Goal: Information Seeking & Learning: Find specific page/section

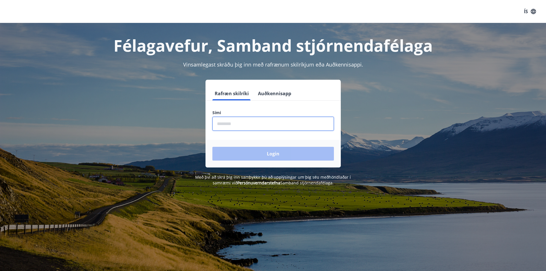
click at [241, 120] on input "phone" at bounding box center [273, 124] width 122 height 14
type input "********"
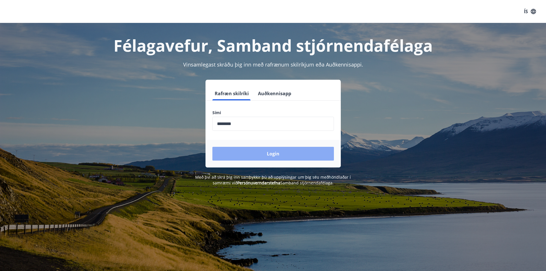
click at [261, 156] on button "Login" at bounding box center [273, 154] width 122 height 14
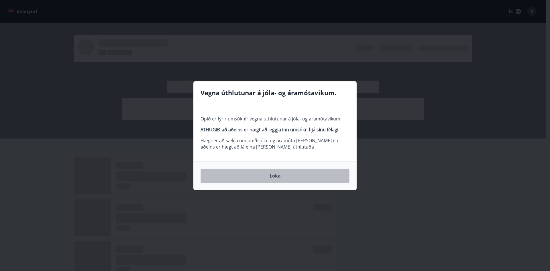
click at [274, 175] on button "Loka" at bounding box center [275, 176] width 149 height 14
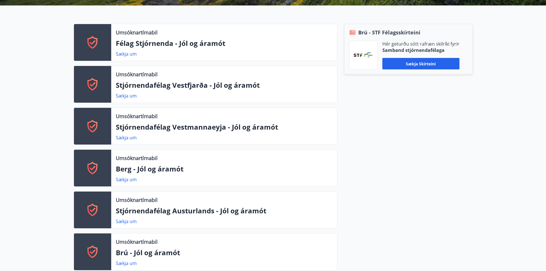
scroll to position [191, 0]
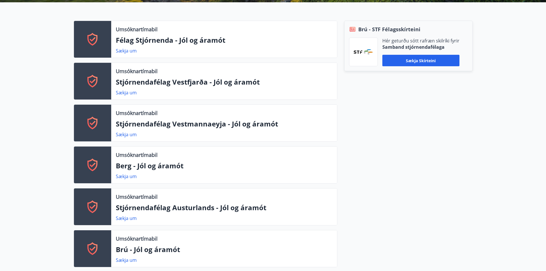
click at [166, 43] on p "Félag Stjórnenda - Jól og áramót" at bounding box center [224, 40] width 217 height 10
click at [120, 52] on link "Sækja um" at bounding box center [126, 51] width 21 height 6
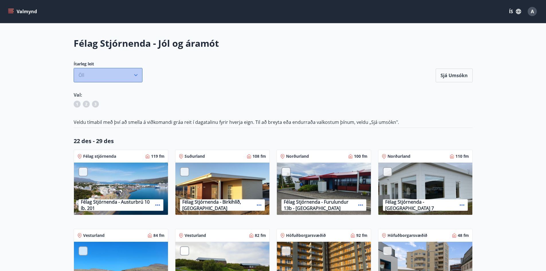
click at [137, 76] on icon "button" at bounding box center [136, 75] width 6 height 6
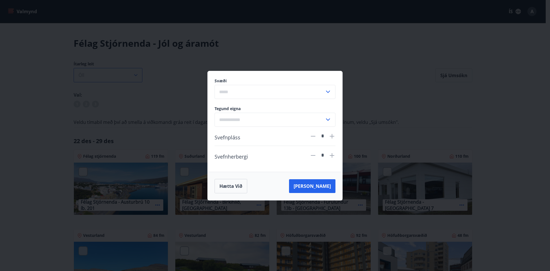
click at [137, 76] on div "Svæði ​ Tegund eigna ​ Svefnpláss * Svefnherbergi * Hætta við Leita" at bounding box center [275, 135] width 550 height 271
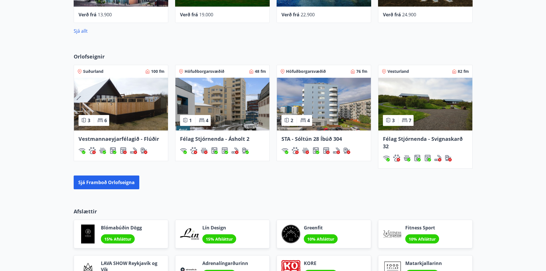
scroll to position [680, 0]
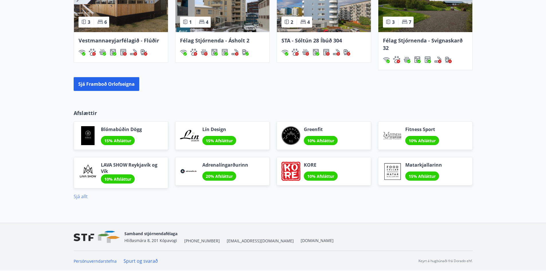
click at [83, 198] on link "Sjá allt" at bounding box center [81, 196] width 14 height 6
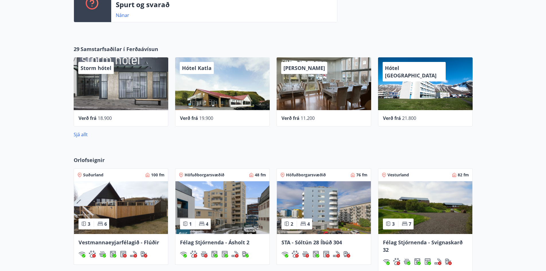
scroll to position [677, 0]
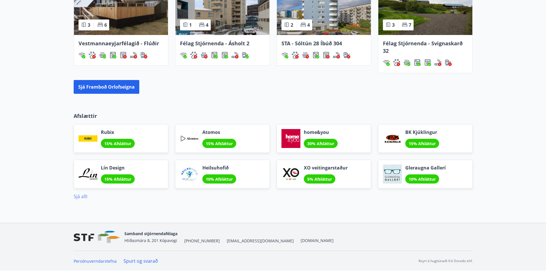
click at [83, 198] on link "Sjá allt" at bounding box center [81, 196] width 14 height 6
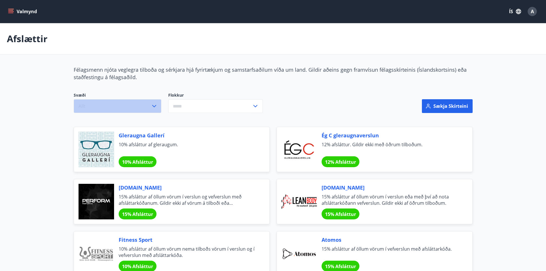
click at [155, 108] on icon "button" at bounding box center [154, 106] width 7 height 7
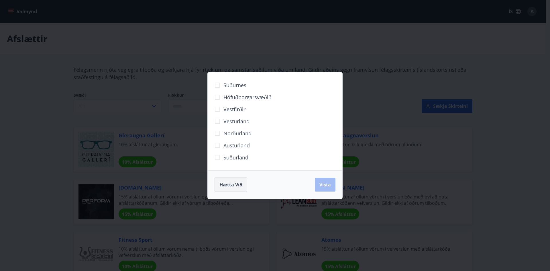
click at [230, 185] on span "Hætta við" at bounding box center [231, 184] width 23 height 6
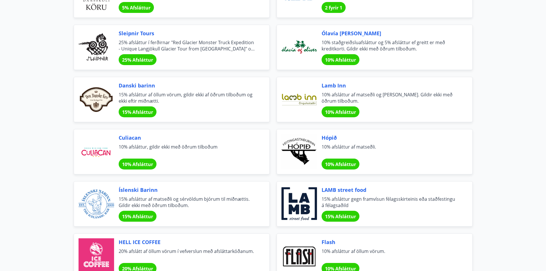
scroll to position [1234, 0]
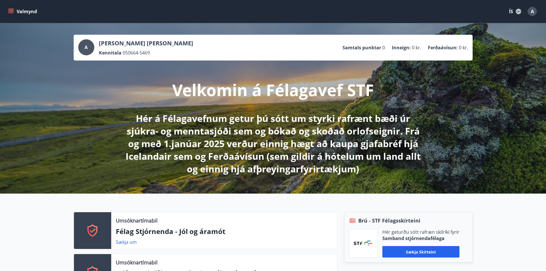
click at [10, 14] on icon "menu" at bounding box center [11, 12] width 6 height 6
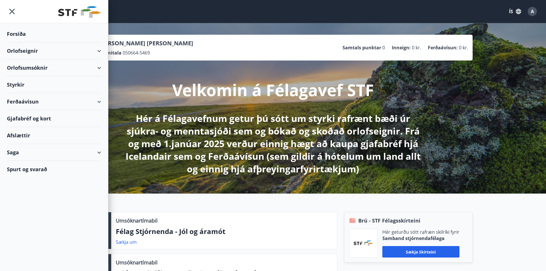
click at [99, 98] on div "Ferðaávísun" at bounding box center [54, 101] width 94 height 17
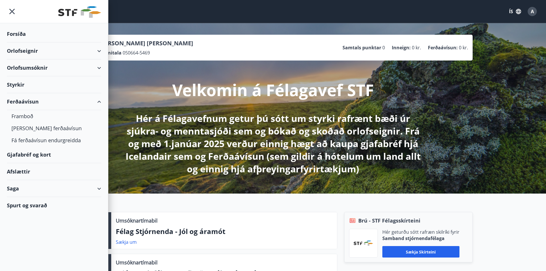
click at [24, 169] on div "Afslættir" at bounding box center [54, 171] width 94 height 17
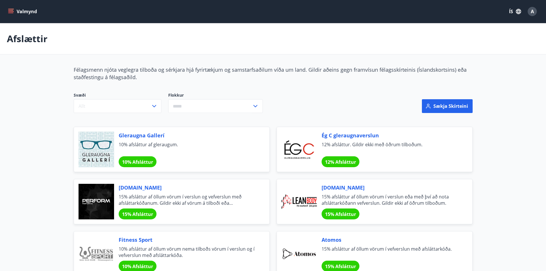
click at [13, 10] on button "Valmynd" at bounding box center [23, 11] width 32 height 10
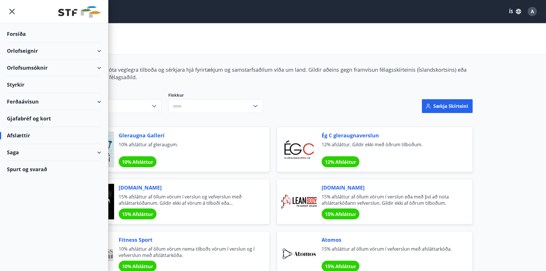
click at [100, 48] on div "Orlofseignir" at bounding box center [54, 50] width 94 height 17
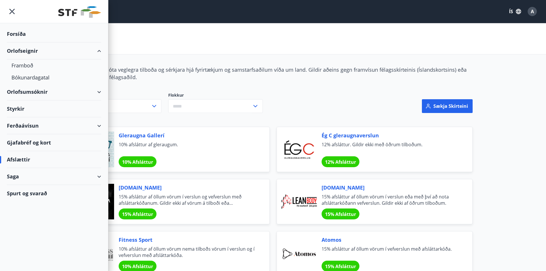
click at [100, 48] on div "Orlofseignir" at bounding box center [54, 50] width 94 height 17
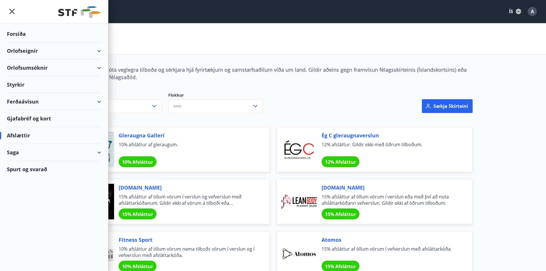
click at [99, 67] on div "Orlofsumsóknir" at bounding box center [54, 67] width 94 height 17
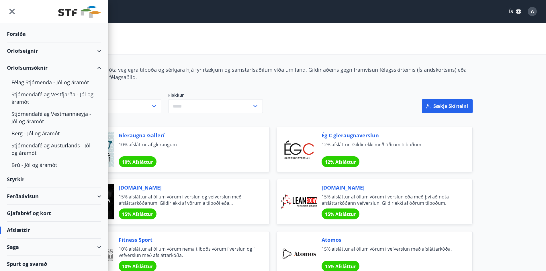
click at [99, 67] on div "Orlofsumsóknir" at bounding box center [54, 67] width 108 height 17
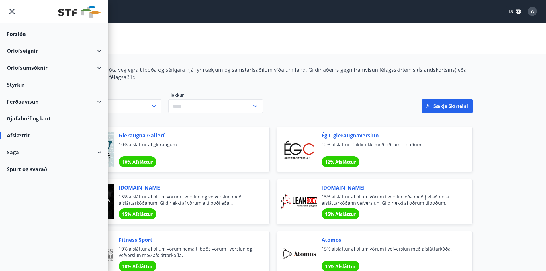
click at [100, 102] on div "Ferðaávísun" at bounding box center [54, 101] width 94 height 17
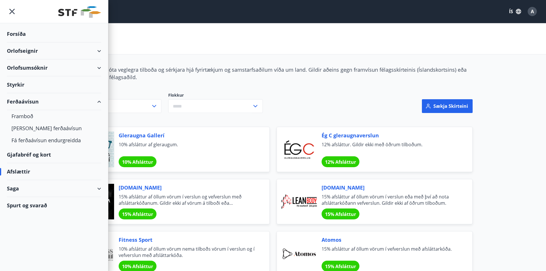
click at [100, 102] on div "Ferðaávísun" at bounding box center [54, 101] width 94 height 17
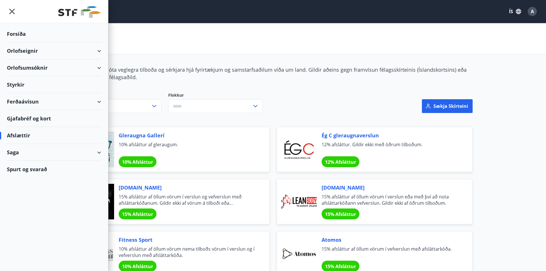
click at [99, 151] on div "Saga" at bounding box center [54, 152] width 94 height 17
click at [98, 149] on div "Saga" at bounding box center [54, 152] width 94 height 17
click at [328, 88] on div "Svæði Allt Flokkur ​" at bounding box center [202, 105] width 271 height 41
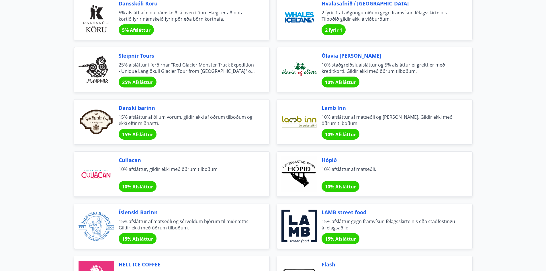
scroll to position [1903, 0]
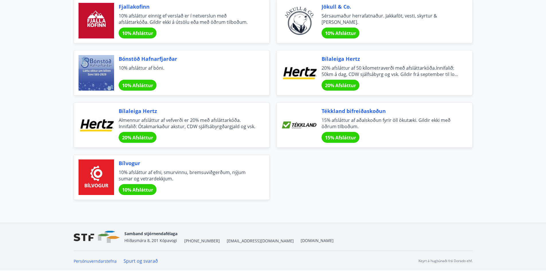
click at [136, 258] on link "Spurt og svarað" at bounding box center [141, 261] width 34 height 6
